Goal: Obtain resource: Download file/media

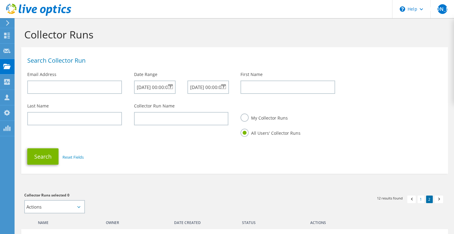
click at [47, 12] on use at bounding box center [38, 10] width 65 height 12
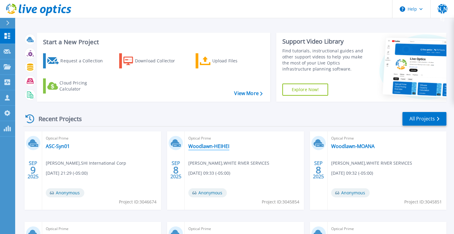
click at [210, 147] on link "Woodlawn-HEIHEI" at bounding box center [208, 146] width 41 height 6
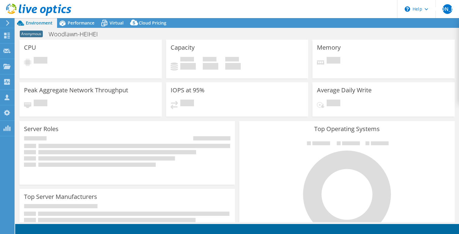
select select "USD"
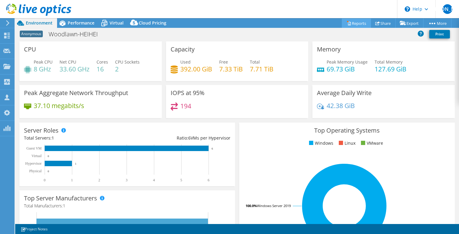
click at [355, 24] on link "Reports" at bounding box center [355, 23] width 29 height 9
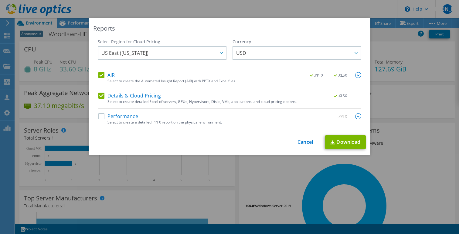
click at [100, 95] on label "Details & Cloud Pricing" at bounding box center [129, 96] width 62 height 6
click at [0, 0] on input "Details & Cloud Pricing" at bounding box center [0, 0] width 0 height 0
click at [333, 140] on link "Download" at bounding box center [345, 143] width 41 height 14
click at [232, 186] on div "Reports Select Region for Cloud Pricing Asia Pacific (Hong Kong) Asia Pacific (…" at bounding box center [229, 117] width 459 height 198
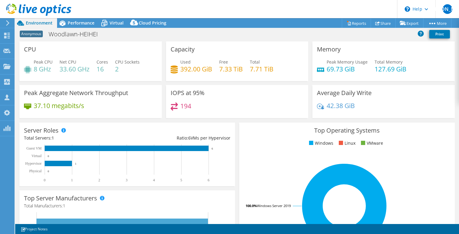
click at [56, 9] on icon at bounding box center [38, 10] width 65 height 12
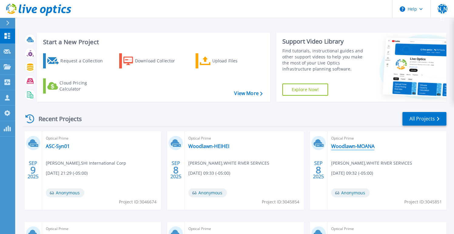
click at [364, 148] on link "Woodlawn-MOANA" at bounding box center [352, 146] width 43 height 6
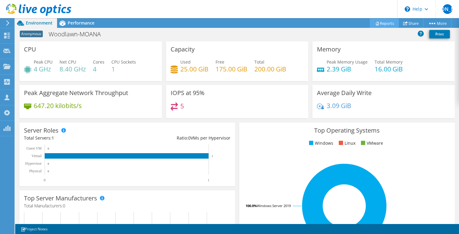
click at [379, 25] on link "Reports" at bounding box center [383, 23] width 29 height 9
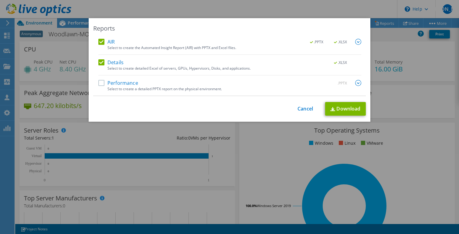
click at [98, 62] on label "Details" at bounding box center [110, 62] width 25 height 6
click at [0, 0] on input "Details" at bounding box center [0, 0] width 0 height 0
click at [340, 110] on link "Download" at bounding box center [345, 109] width 41 height 14
click at [156, 138] on div "Reports AIR .PPTX .XLSX Select to create the Automated Insight Report (AIR) wit…" at bounding box center [229, 117] width 459 height 198
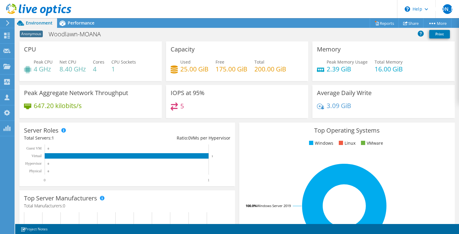
click at [44, 9] on use at bounding box center [38, 10] width 65 height 12
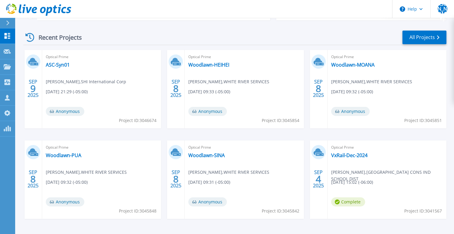
scroll to position [91, 0]
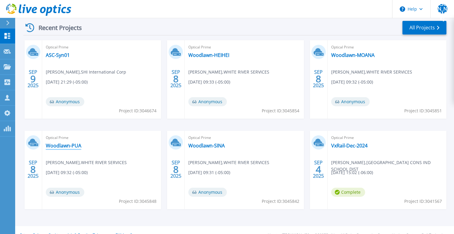
click at [68, 145] on link "Woodlawn-PUA" at bounding box center [63, 146] width 35 height 6
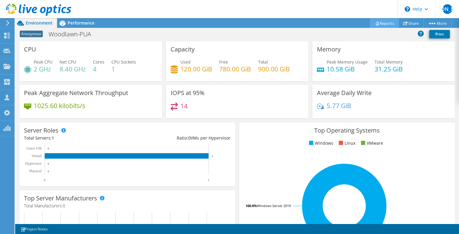
click at [383, 22] on link "Reports" at bounding box center [383, 23] width 29 height 9
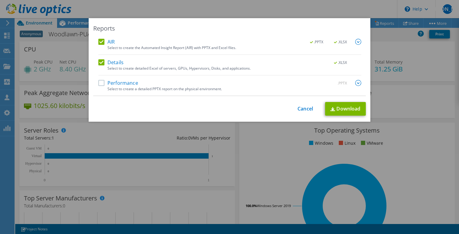
click at [100, 62] on label "Details" at bounding box center [110, 62] width 25 height 6
click at [0, 0] on input "Details" at bounding box center [0, 0] width 0 height 0
click at [337, 112] on link "Download" at bounding box center [345, 109] width 41 height 14
click at [241, 134] on div "Reports AIR .PPTX .XLSX Select to create the Automated Insight Report (AIR) wit…" at bounding box center [229, 117] width 459 height 198
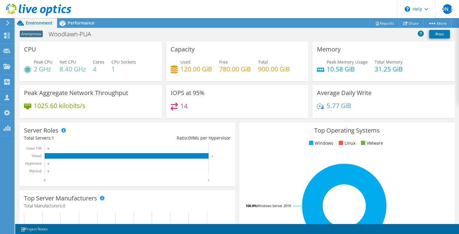
click at [48, 11] on icon at bounding box center [38, 10] width 65 height 12
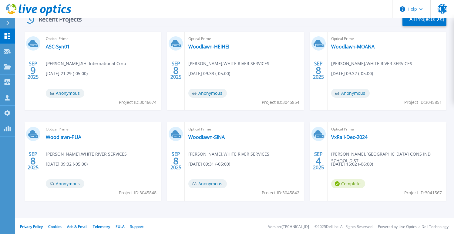
scroll to position [102, 0]
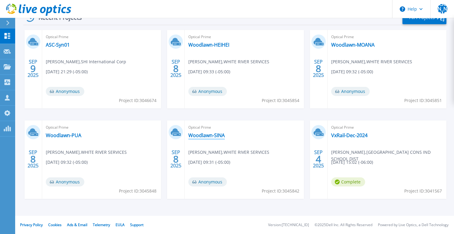
click at [214, 136] on link "Woodlawn-SINA" at bounding box center [206, 136] width 36 height 6
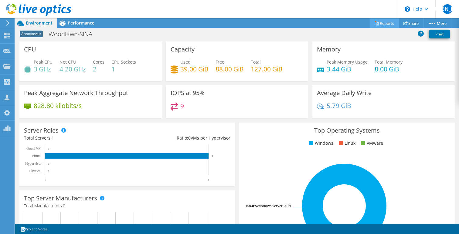
click at [382, 23] on link "Reports" at bounding box center [383, 23] width 29 height 9
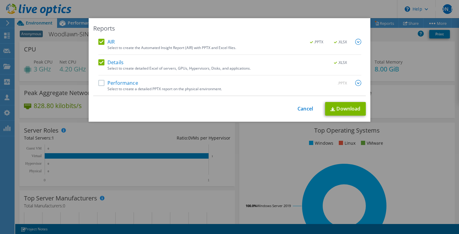
click at [98, 60] on label "Details" at bounding box center [110, 62] width 25 height 6
click at [0, 0] on input "Details" at bounding box center [0, 0] width 0 height 0
click at [337, 109] on link "Download" at bounding box center [345, 109] width 41 height 14
click at [233, 143] on div "Reports AIR .PPTX .XLSX Select to create the Automated Insight Report (AIR) wit…" at bounding box center [229, 117] width 459 height 198
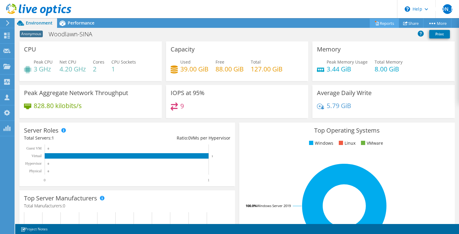
click at [384, 24] on link "Reports" at bounding box center [383, 23] width 29 height 9
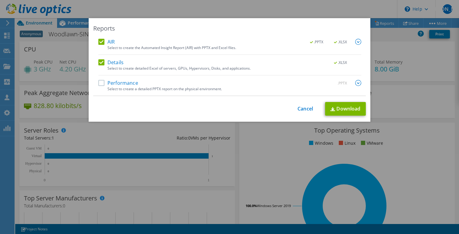
click at [379, 38] on div "Reports AIR .PPTX .XLSX Select to create the Automated Insight Report (AIR) wit…" at bounding box center [229, 117] width 459 height 198
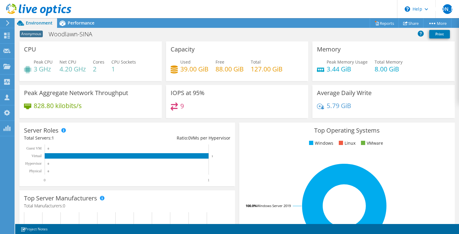
click at [44, 8] on use at bounding box center [38, 10] width 65 height 12
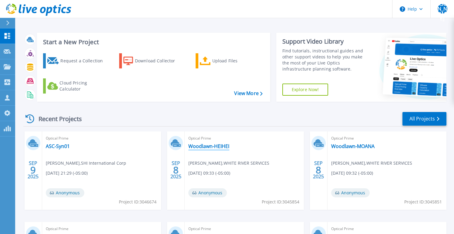
click at [224, 150] on link "Woodlawn-HEIHEI" at bounding box center [208, 146] width 41 height 6
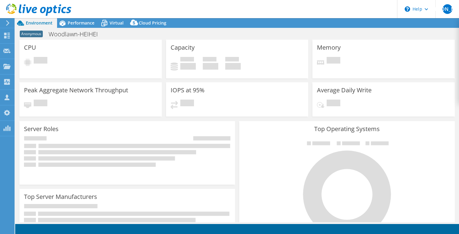
select select "USD"
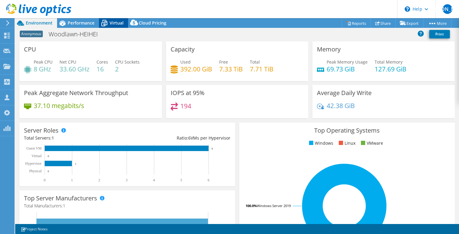
click at [115, 21] on span "Virtual" at bounding box center [116, 23] width 14 height 6
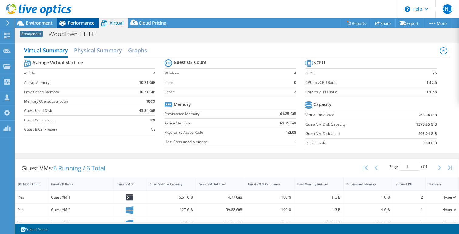
click at [87, 22] on span "Performance" at bounding box center [81, 23] width 27 height 6
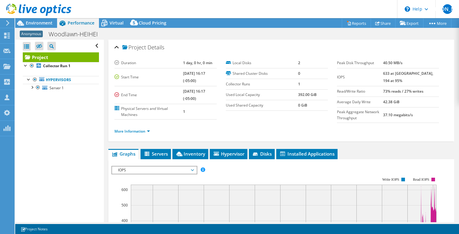
click at [58, 7] on use at bounding box center [38, 10] width 65 height 12
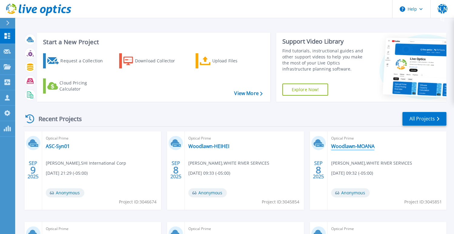
click at [350, 145] on link "Woodlawn-MOANA" at bounding box center [352, 146] width 43 height 6
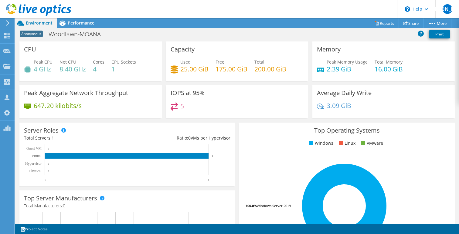
click at [40, 7] on icon at bounding box center [38, 10] width 65 height 12
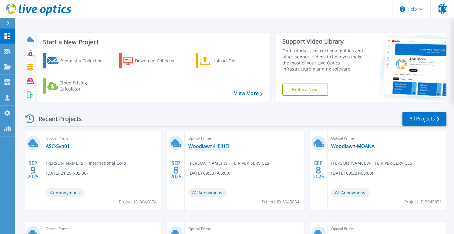
click at [208, 144] on link "Woodlawn-HEIHEI" at bounding box center [208, 146] width 41 height 6
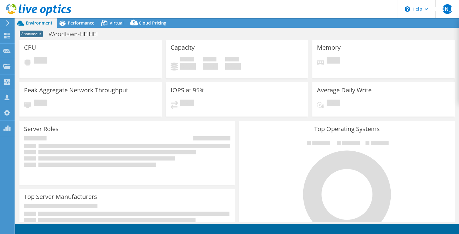
select select "USD"
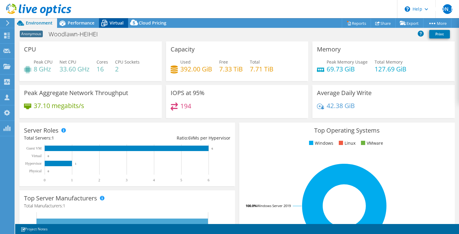
click at [113, 23] on span "Virtual" at bounding box center [116, 23] width 14 height 6
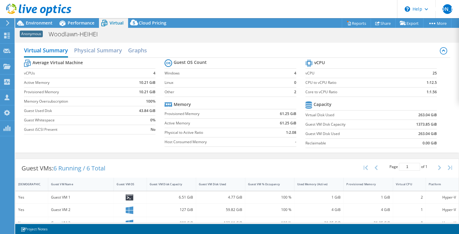
click at [31, 11] on icon at bounding box center [38, 10] width 65 height 12
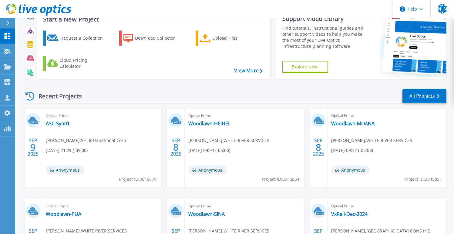
scroll to position [52, 0]
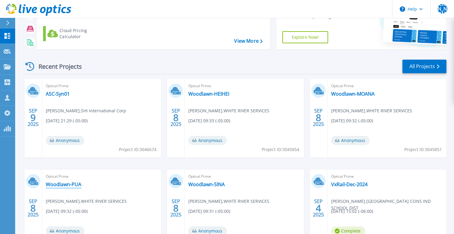
click at [61, 186] on link "Woodlawn-PUA" at bounding box center [63, 185] width 35 height 6
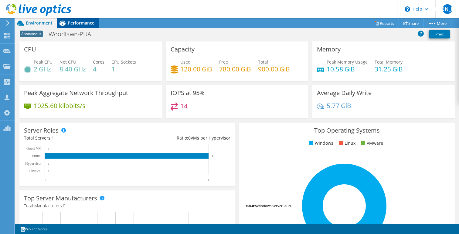
click at [76, 24] on span "Performance" at bounding box center [81, 23] width 27 height 6
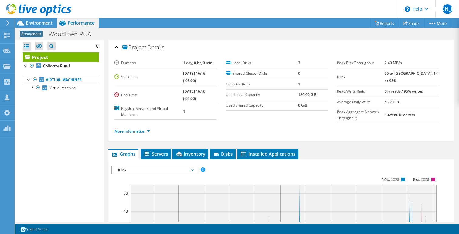
click at [38, 7] on icon at bounding box center [38, 10] width 65 height 12
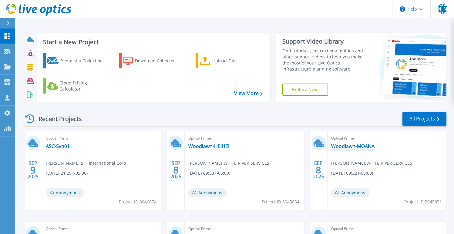
click at [344, 146] on link "Woodlawn-MOANA" at bounding box center [352, 146] width 43 height 6
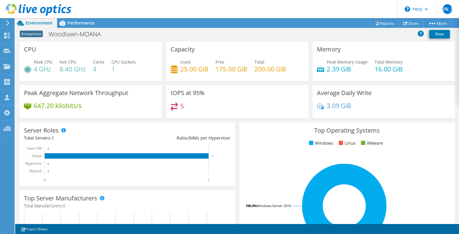
click at [53, 10] on icon at bounding box center [38, 10] width 65 height 12
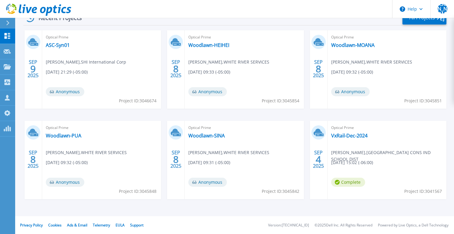
scroll to position [102, 0]
click at [205, 133] on link "Woodlawn-SINA" at bounding box center [206, 136] width 36 height 6
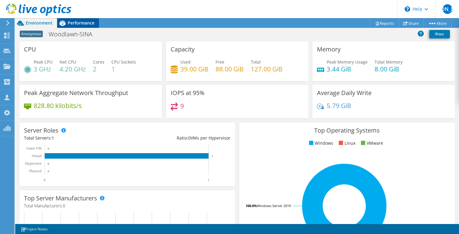
click at [83, 21] on span "Performance" at bounding box center [81, 23] width 27 height 6
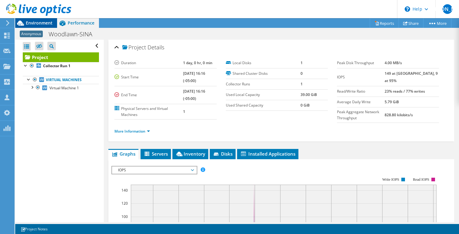
click at [45, 22] on span "Environment" at bounding box center [39, 23] width 27 height 6
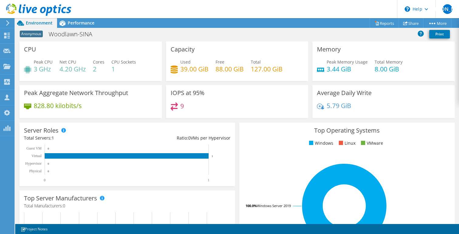
click at [46, 10] on icon at bounding box center [38, 10] width 65 height 12
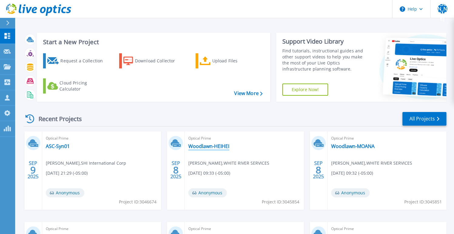
click at [205, 146] on link "Woodlawn-HEIHEI" at bounding box center [208, 146] width 41 height 6
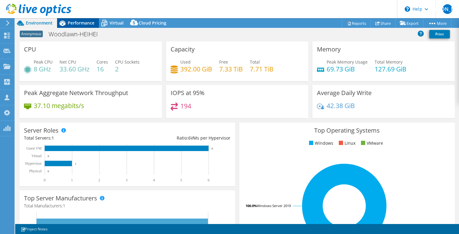
click at [77, 23] on span "Performance" at bounding box center [81, 23] width 27 height 6
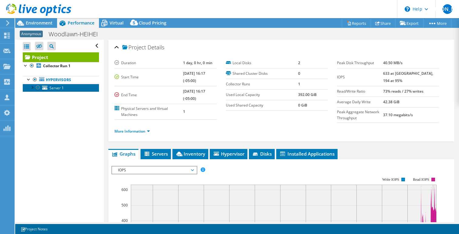
click at [57, 90] on span "Server 1" at bounding box center [56, 88] width 14 height 5
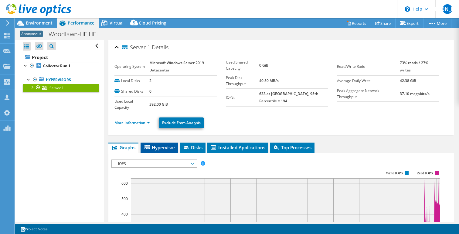
click at [159, 147] on span "Hypervisor" at bounding box center [159, 148] width 32 height 6
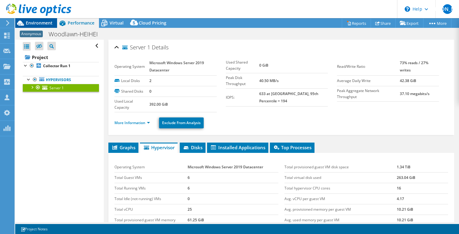
click at [35, 24] on span "Environment" at bounding box center [39, 23] width 27 height 6
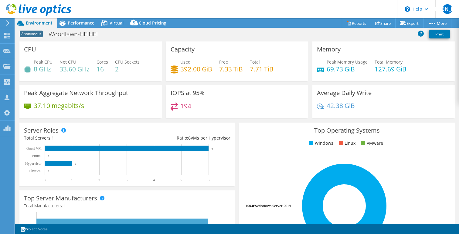
click at [159, 61] on div "CPU Peak CPU 8 GHz Net CPU 33.60 GHz Cores 16 CPU Sockets 2" at bounding box center [90, 62] width 142 height 40
